Goal: Check status: Check status

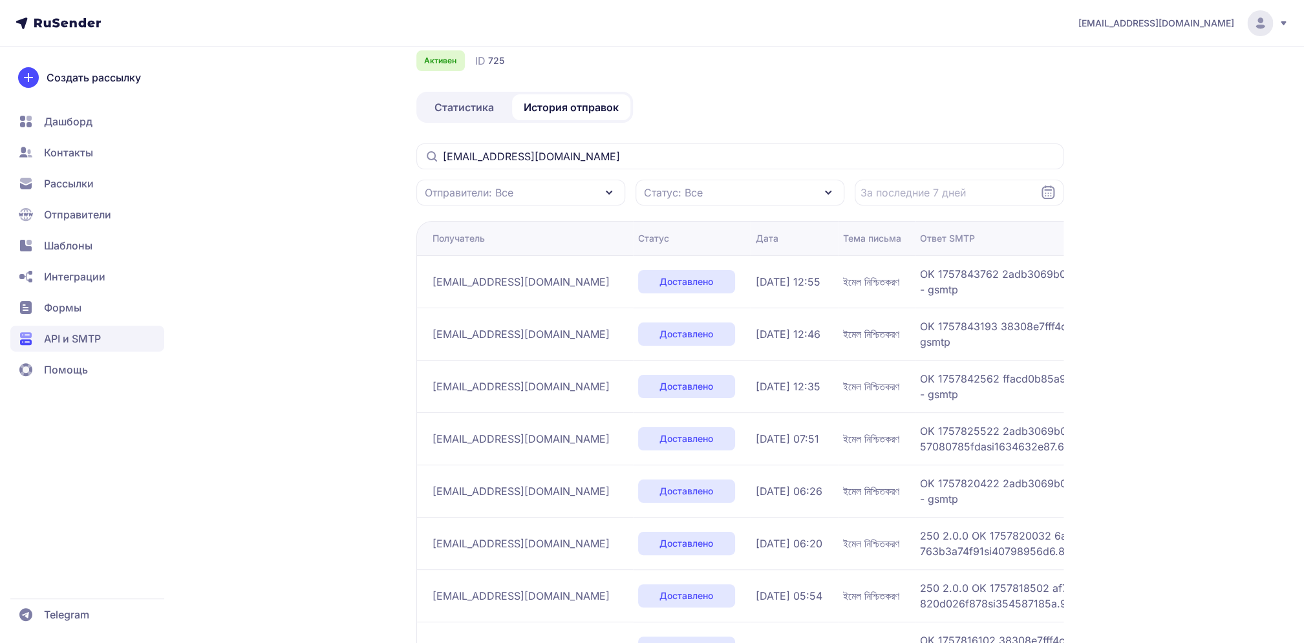
scroll to position [66, 0]
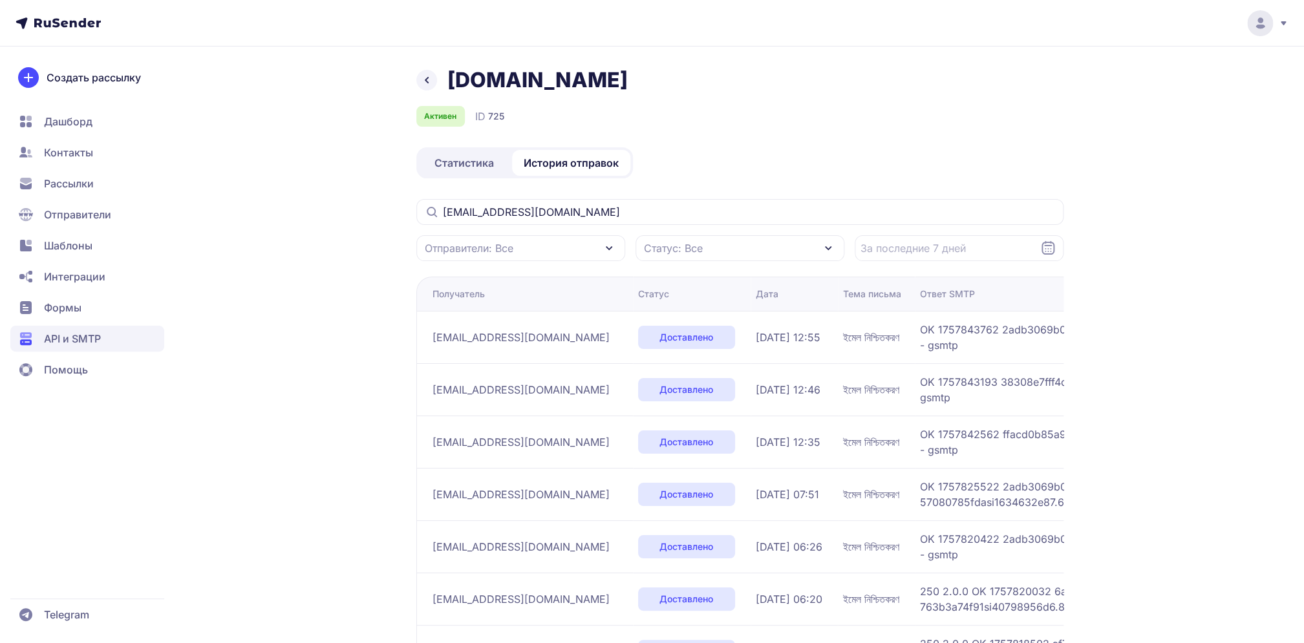
click at [428, 79] on icon at bounding box center [427, 80] width 16 height 16
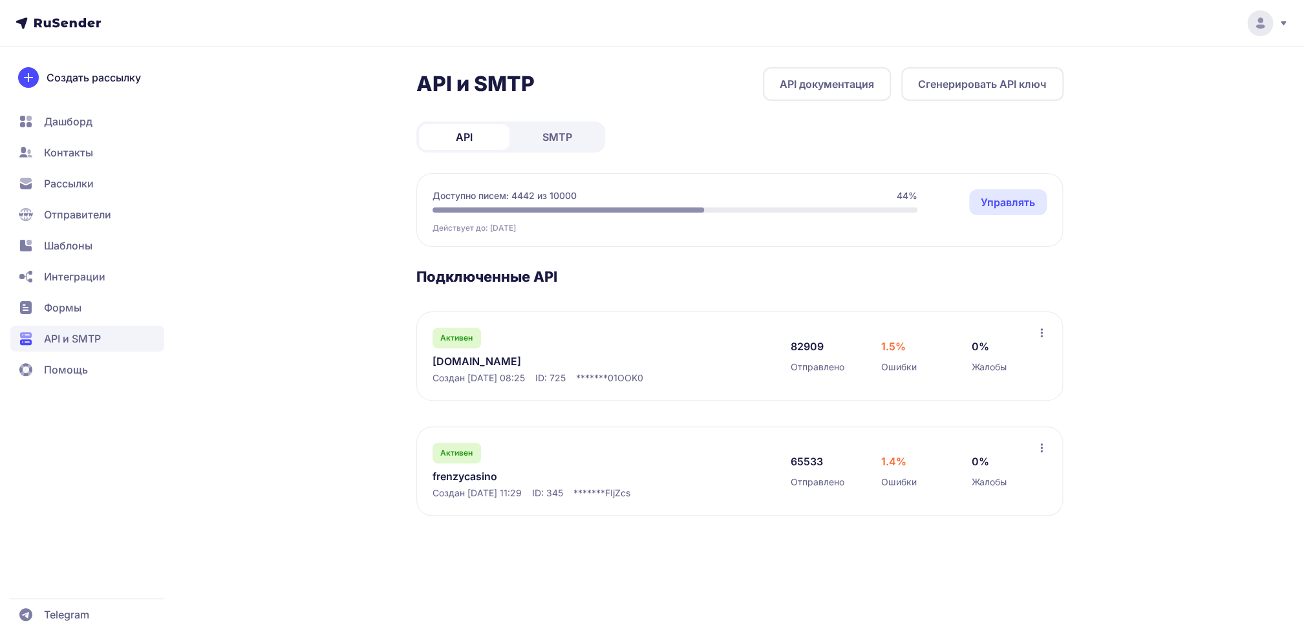
click at [470, 357] on link "[DOMAIN_NAME]" at bounding box center [564, 362] width 265 height 16
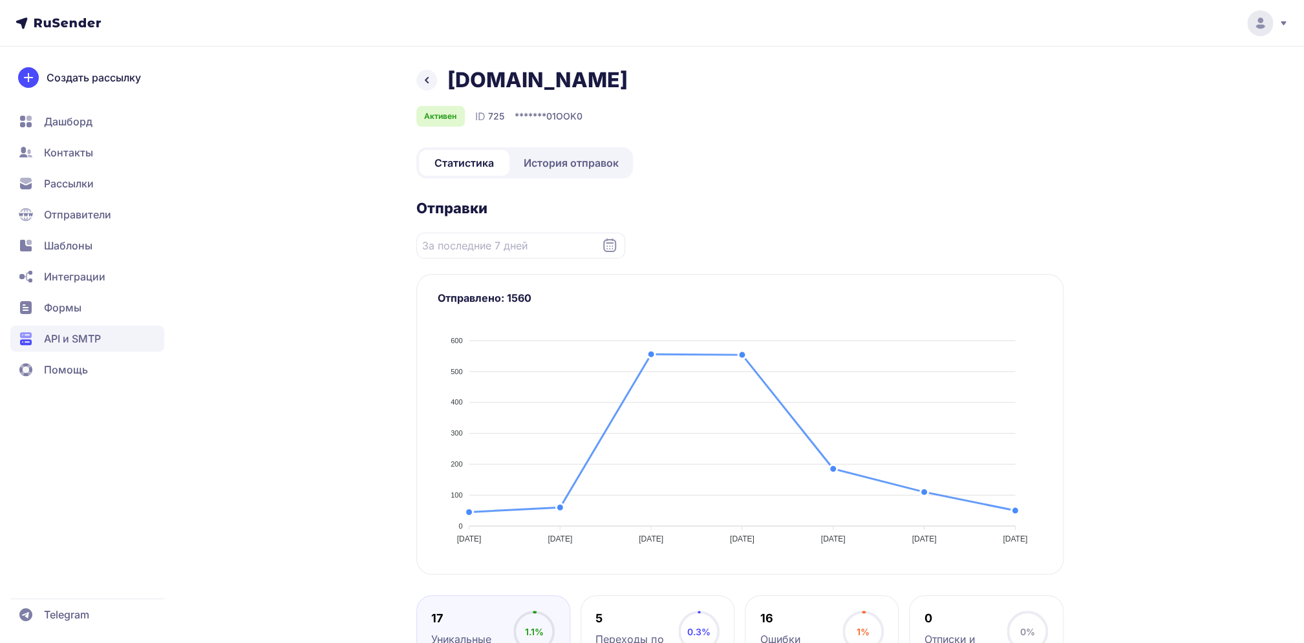
click at [567, 167] on span "История отправок" at bounding box center [570, 163] width 95 height 16
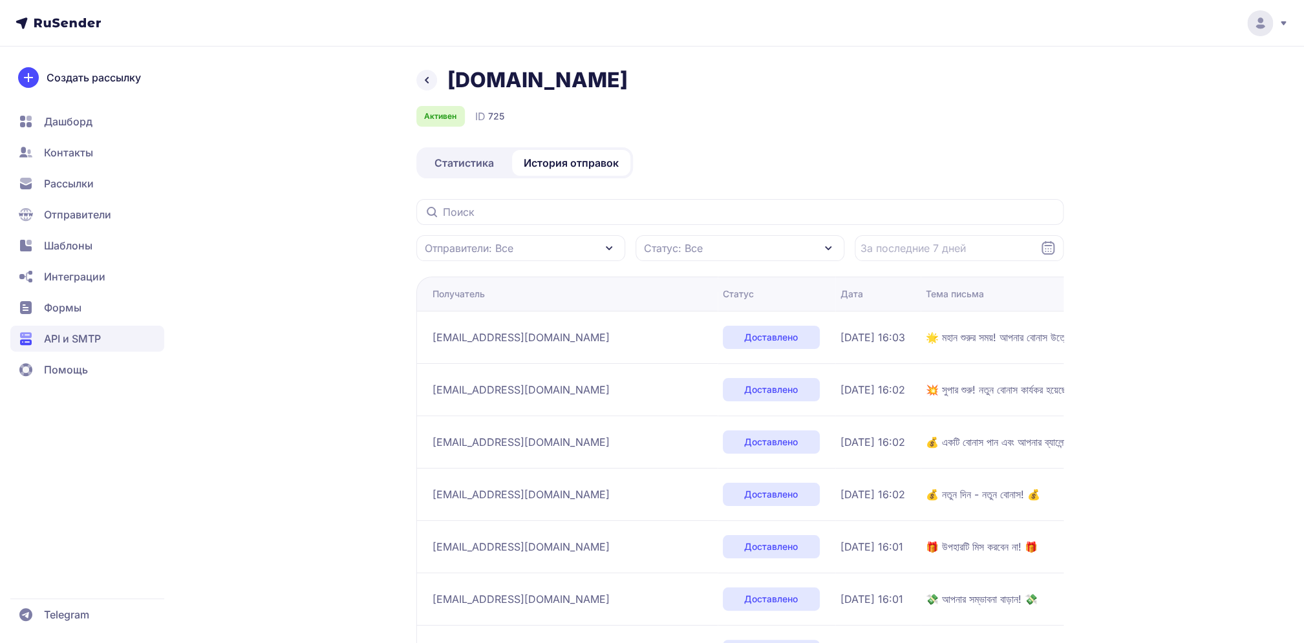
scroll to position [271, 0]
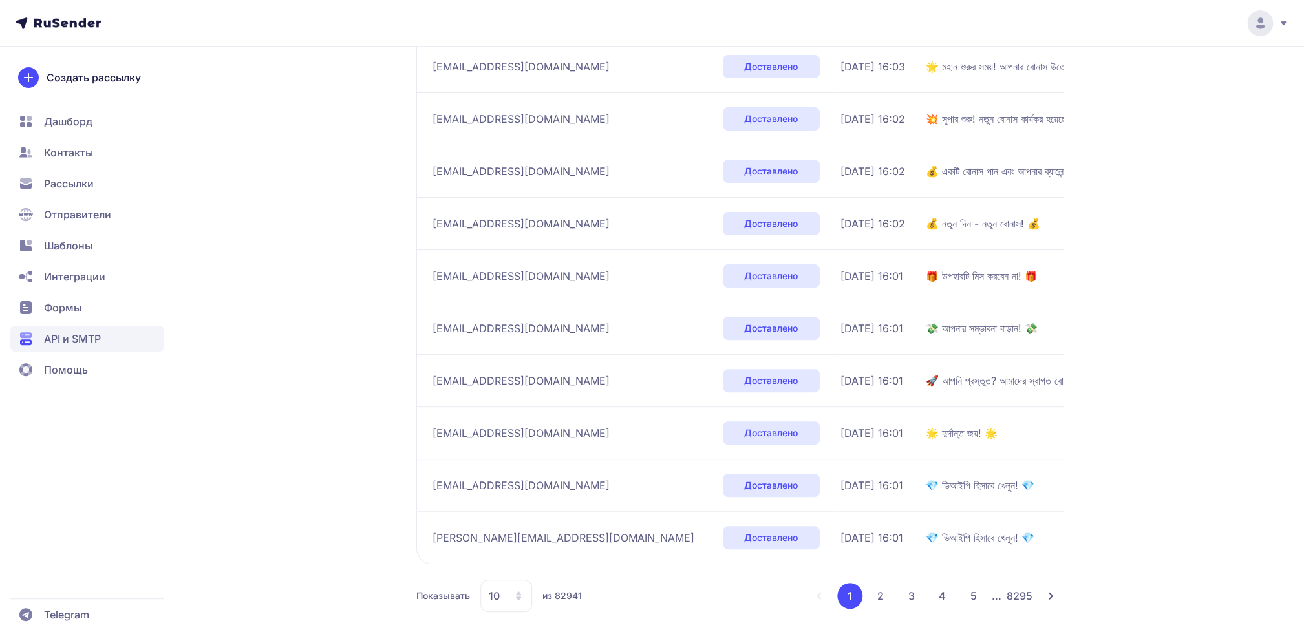
click at [522, 586] on div "10" at bounding box center [506, 596] width 52 height 32
click at [521, 556] on span "100" at bounding box center [559, 555] width 140 height 26
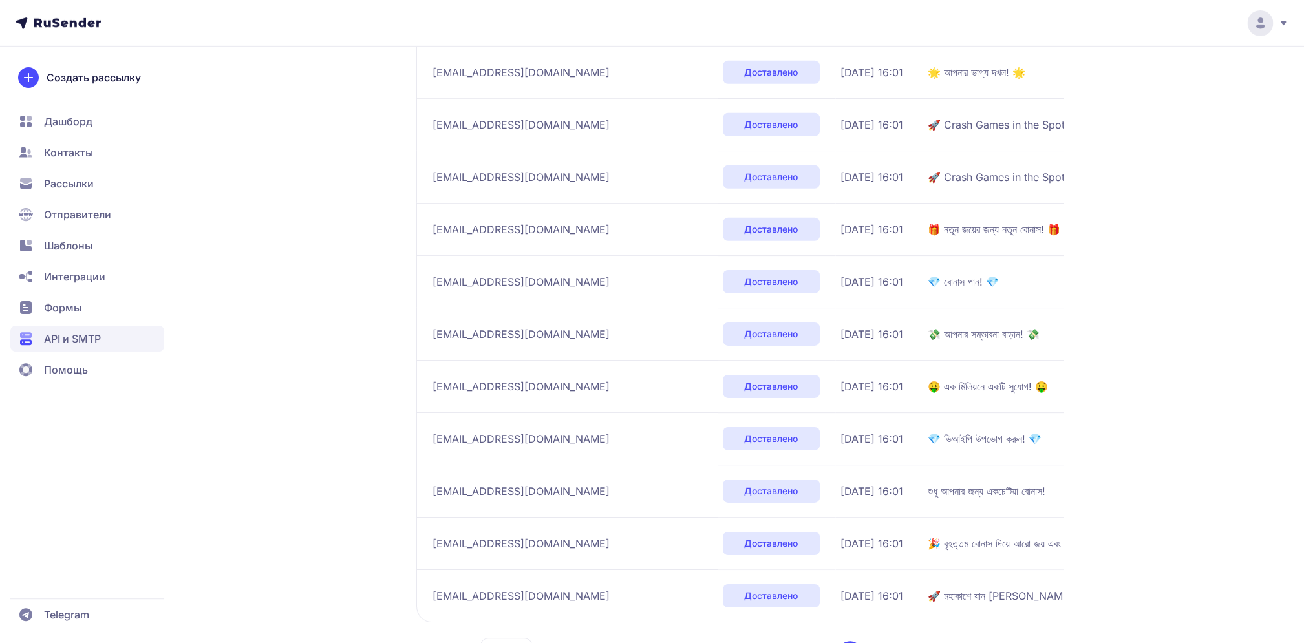
scroll to position [4959, 0]
